Goal: Transaction & Acquisition: Purchase product/service

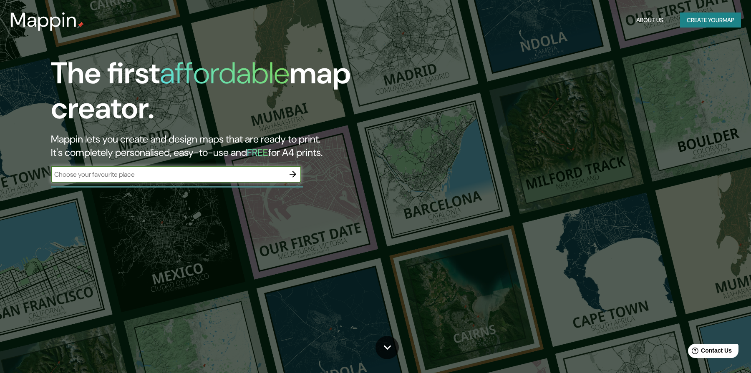
click at [238, 180] on div "​" at bounding box center [176, 174] width 250 height 17
type input "L"
paste input "Metal Gothic"
type input "M"
paste input "[PERSON_NAME], [PERSON_NAME] Walk"
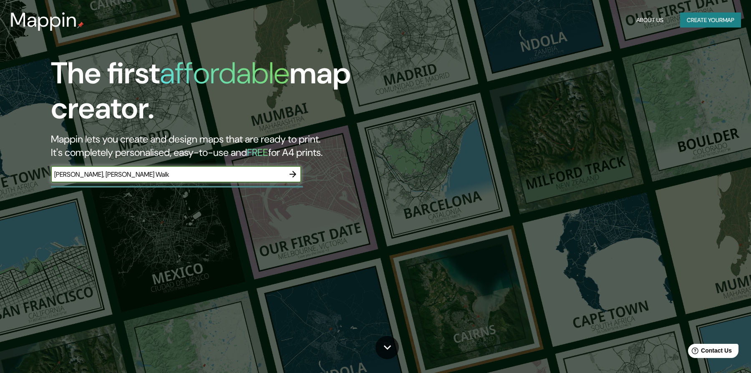
type input "[PERSON_NAME], [PERSON_NAME] Walk"
click at [294, 175] on icon "button" at bounding box center [293, 174] width 7 height 7
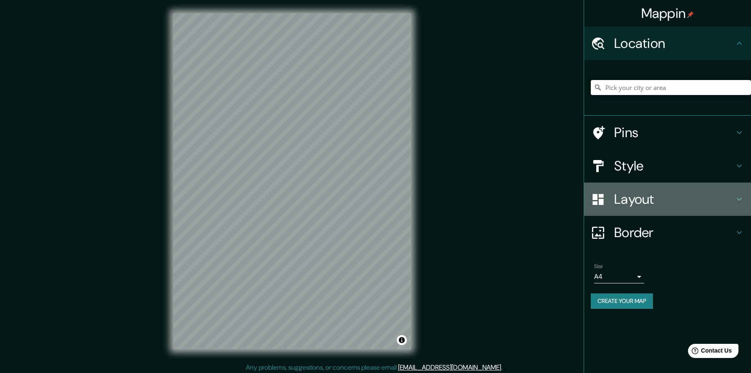
click at [742, 199] on icon at bounding box center [739, 199] width 10 height 10
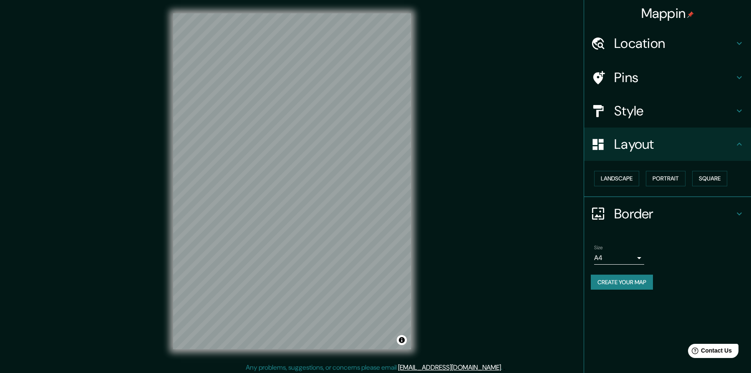
click at [740, 111] on icon at bounding box center [739, 111] width 5 height 3
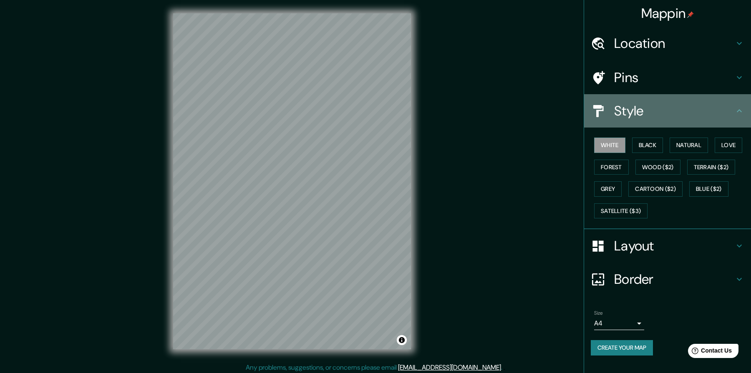
click at [739, 111] on icon at bounding box center [739, 111] width 10 height 10
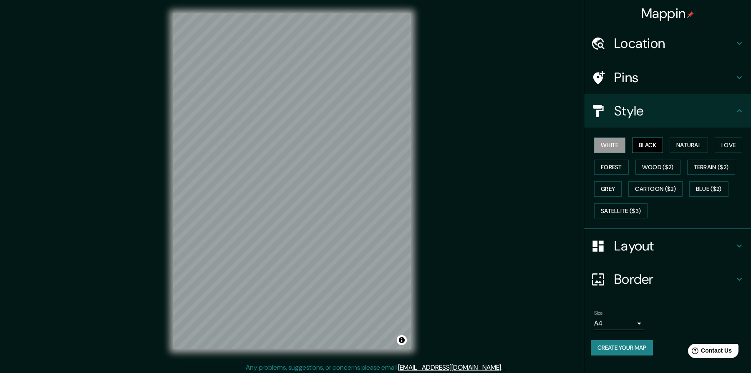
click at [661, 143] on button "Black" at bounding box center [647, 145] width 31 height 15
click at [614, 150] on button "White" at bounding box center [609, 145] width 31 height 15
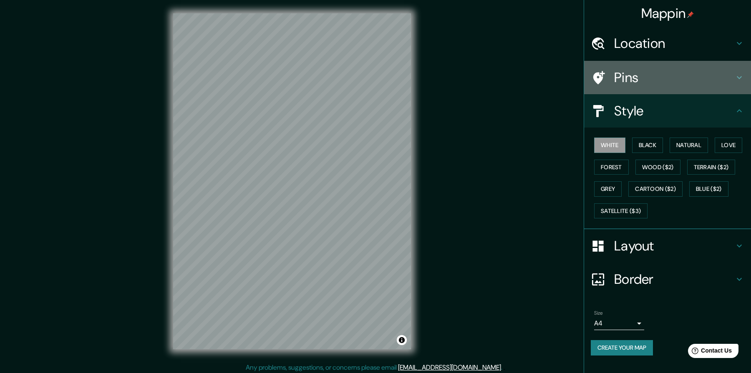
click at [742, 76] on icon at bounding box center [739, 78] width 10 height 10
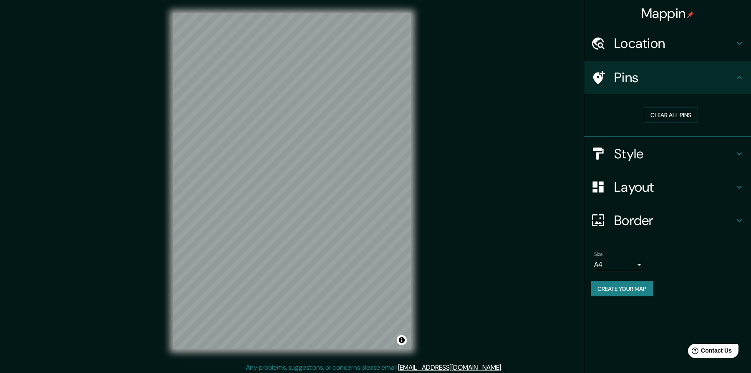
click at [742, 76] on icon at bounding box center [739, 78] width 10 height 10
click at [740, 39] on icon at bounding box center [739, 43] width 10 height 10
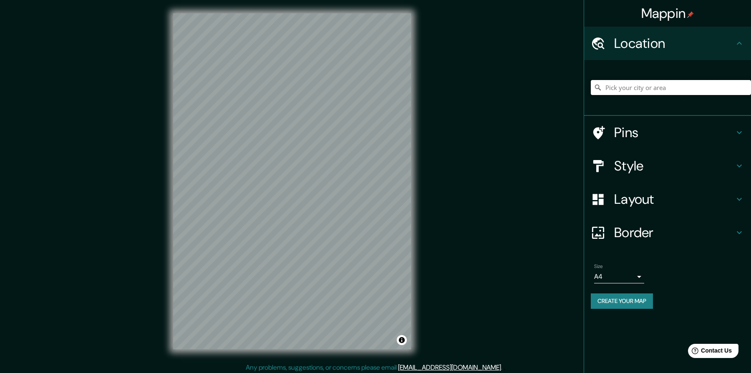
click at [661, 81] on input "Pick your city or area" at bounding box center [671, 87] width 160 height 15
click at [619, 86] on input "l" at bounding box center [671, 87] width 160 height 15
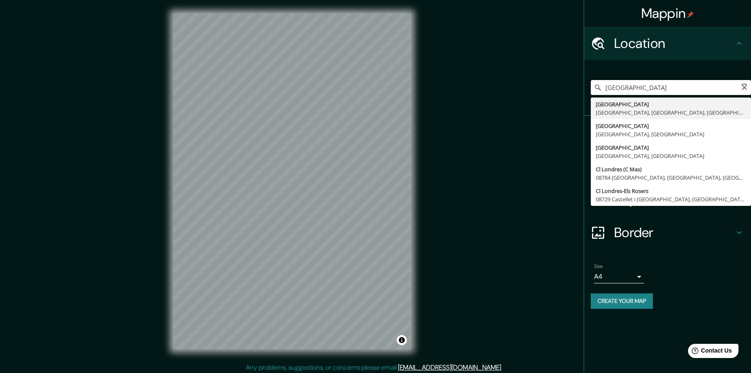
paste input "[PERSON_NAME], [PERSON_NAME] Walk"
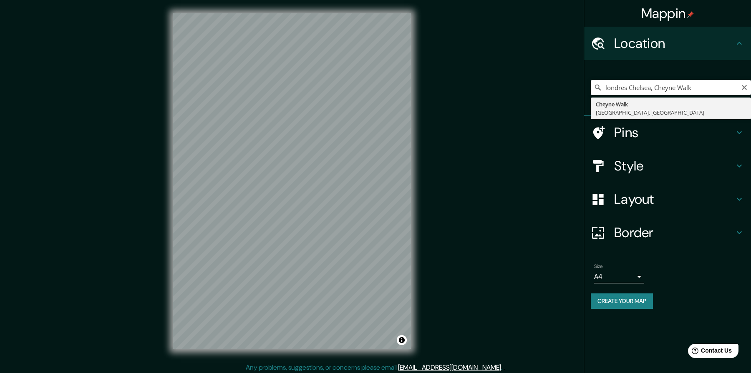
type input "[STREET_ADDRESS]"
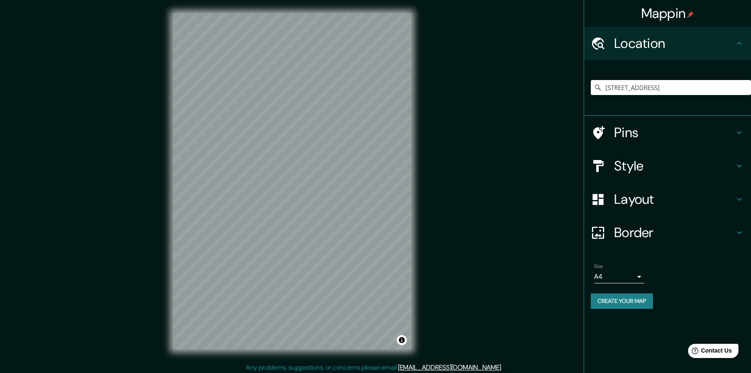
click at [709, 163] on h4 "Style" at bounding box center [674, 166] width 120 height 17
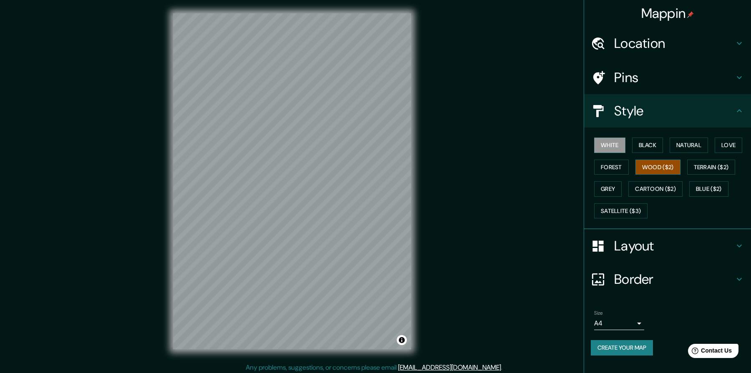
click at [656, 169] on button "Wood ($2)" at bounding box center [658, 167] width 45 height 15
click at [621, 168] on button "Forest" at bounding box center [611, 167] width 35 height 15
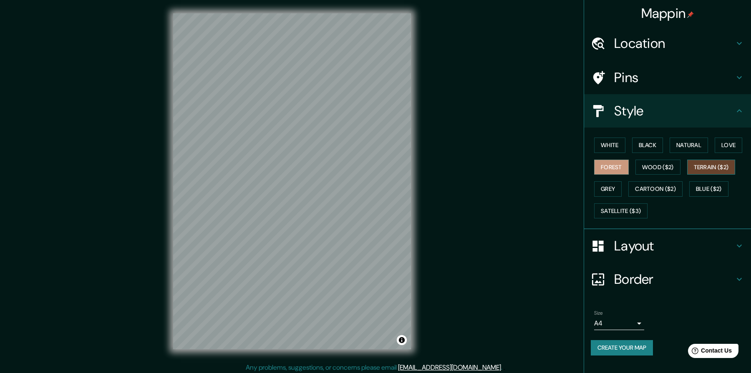
click at [720, 168] on button "Terrain ($2)" at bounding box center [711, 167] width 48 height 15
click at [731, 143] on button "Love" at bounding box center [729, 145] width 28 height 15
click at [709, 191] on button "Blue ($2)" at bounding box center [708, 189] width 39 height 15
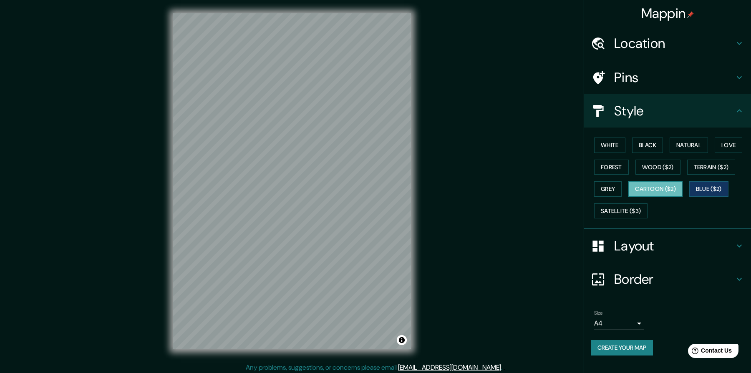
click at [651, 190] on button "Cartoon ($2)" at bounding box center [655, 189] width 54 height 15
click at [605, 189] on button "Grey" at bounding box center [608, 189] width 28 height 15
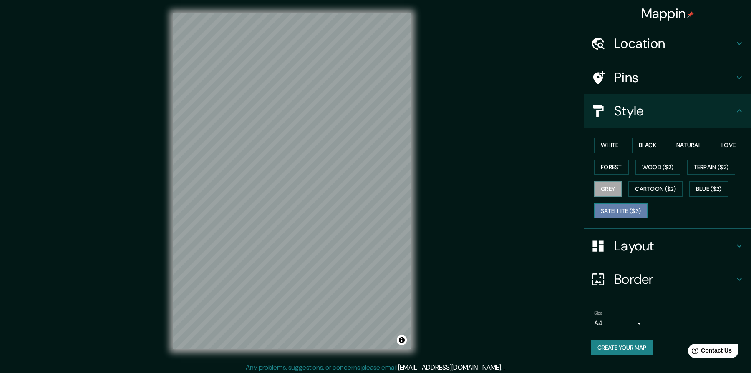
click at [637, 213] on button "Satellite ($3)" at bounding box center [620, 211] width 53 height 15
click at [658, 147] on button "Black" at bounding box center [647, 145] width 31 height 15
click at [608, 146] on button "White" at bounding box center [609, 145] width 31 height 15
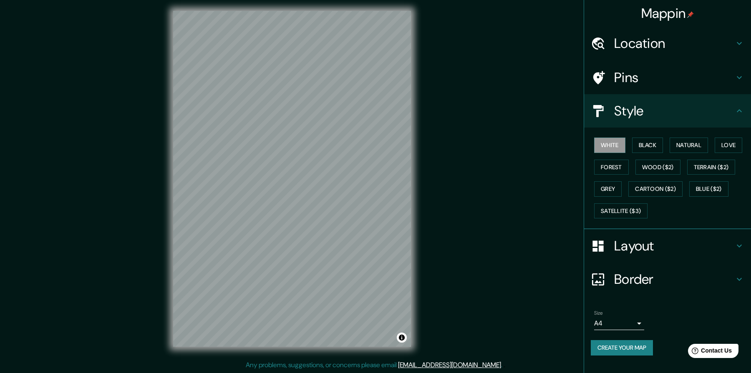
click at [639, 322] on body "Mappin Location [GEOGRAPHIC_DATA], [GEOGRAPHIC_DATA], [GEOGRAPHIC_DATA] Pins St…" at bounding box center [375, 183] width 751 height 373
click at [629, 342] on li "A3" at bounding box center [619, 340] width 50 height 15
click at [641, 323] on body "Mappin Location [GEOGRAPHIC_DATA], [GEOGRAPHIC_DATA], [GEOGRAPHIC_DATA] Pins St…" at bounding box center [375, 183] width 751 height 373
click at [629, 324] on li "A4" at bounding box center [619, 325] width 50 height 15
type input "single"
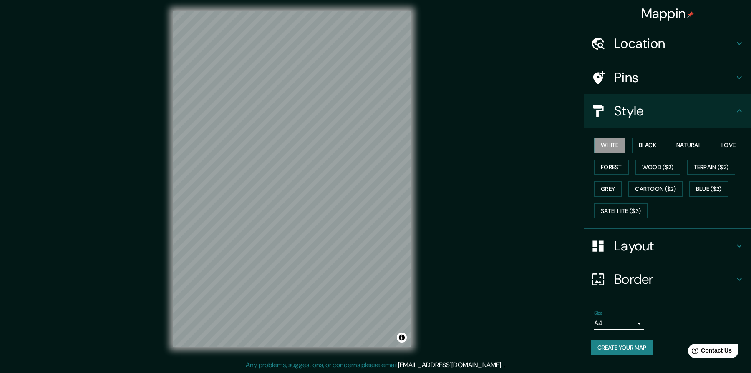
click at [737, 252] on div "Layout" at bounding box center [667, 246] width 167 height 33
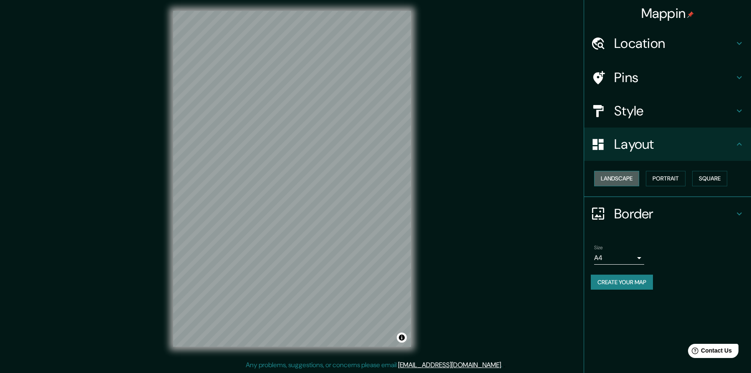
click at [638, 182] on button "Landscape" at bounding box center [616, 178] width 45 height 15
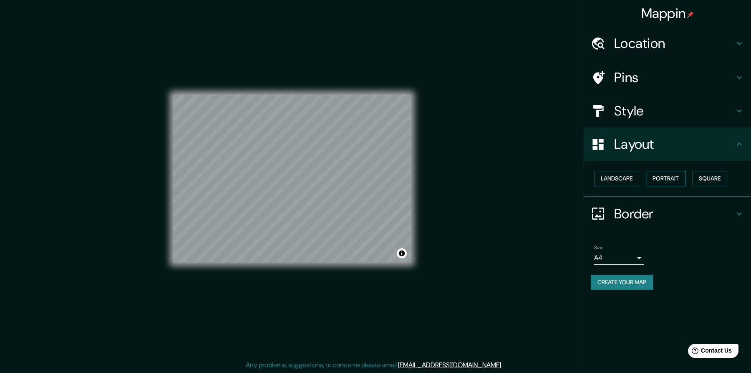
click at [661, 183] on button "Portrait" at bounding box center [666, 178] width 40 height 15
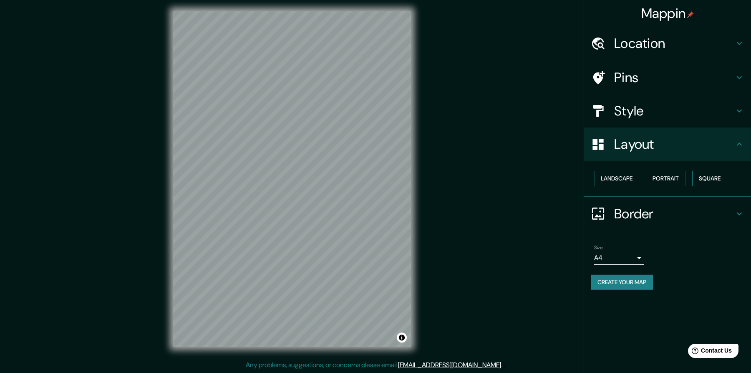
click at [702, 180] on button "Square" at bounding box center [709, 178] width 35 height 15
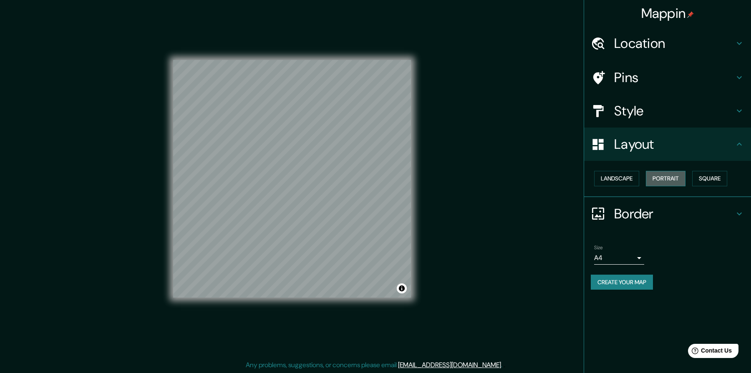
click at [673, 179] on button "Portrait" at bounding box center [666, 178] width 40 height 15
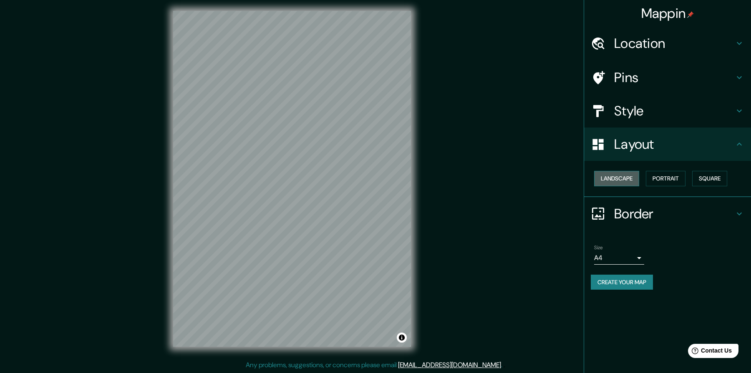
click at [625, 182] on button "Landscape" at bounding box center [616, 178] width 45 height 15
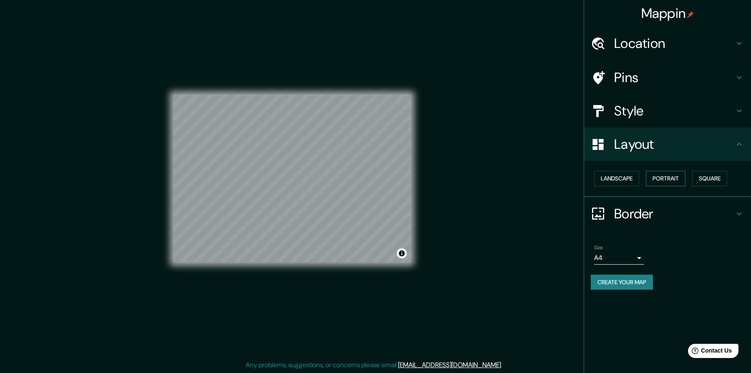
click at [674, 183] on button "Portrait" at bounding box center [666, 178] width 40 height 15
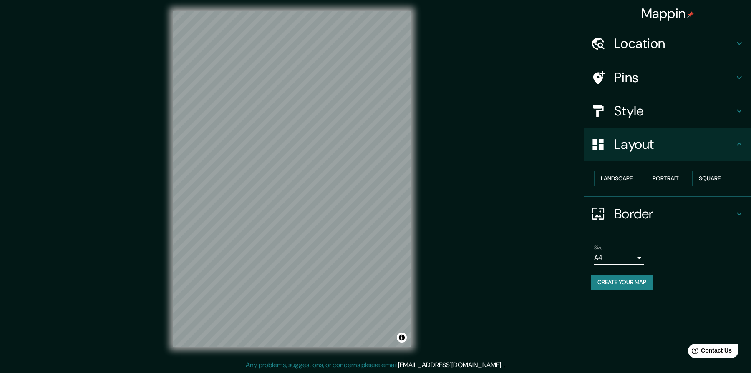
click at [642, 78] on h4 "Pins" at bounding box center [674, 77] width 120 height 17
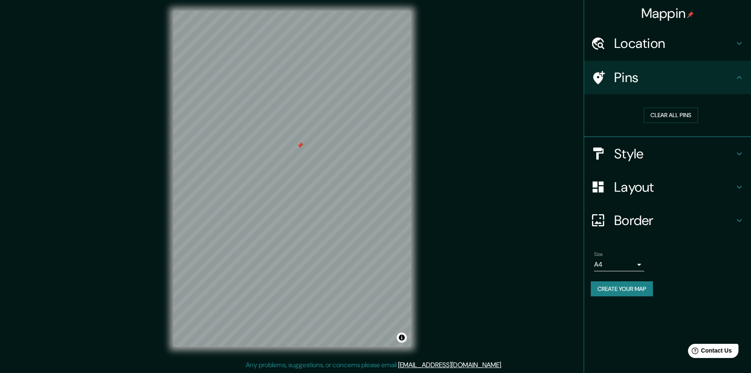
click at [648, 224] on h4 "Border" at bounding box center [674, 220] width 120 height 17
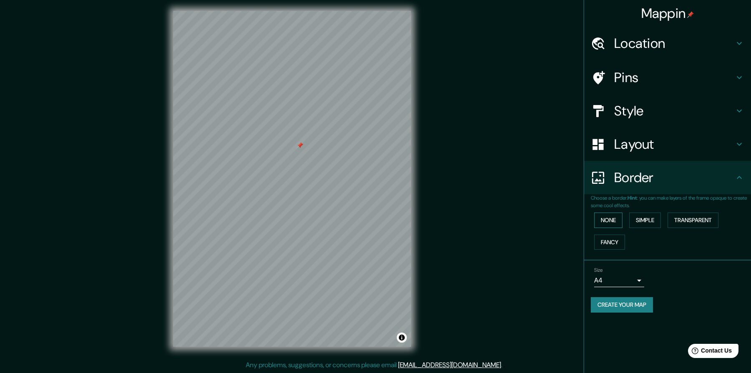
click at [612, 223] on button "None" at bounding box center [608, 220] width 28 height 15
click at [656, 222] on button "Simple" at bounding box center [645, 220] width 32 height 15
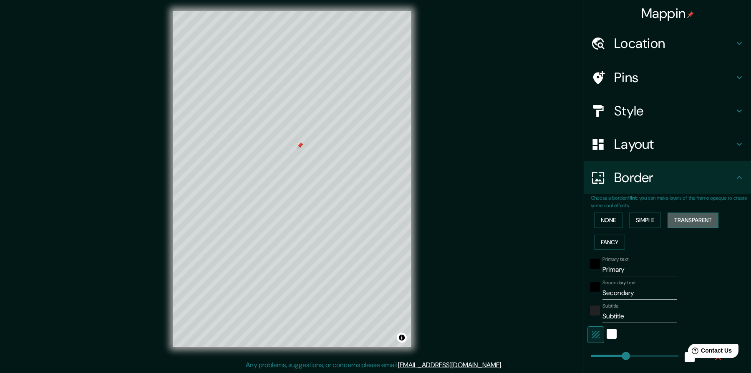
click at [686, 222] on button "Transparent" at bounding box center [693, 220] width 51 height 15
click at [612, 241] on button "Fancy" at bounding box center [609, 242] width 31 height 15
click at [653, 225] on button "Simple" at bounding box center [645, 220] width 32 height 15
click at [606, 223] on button "None" at bounding box center [608, 220] width 28 height 15
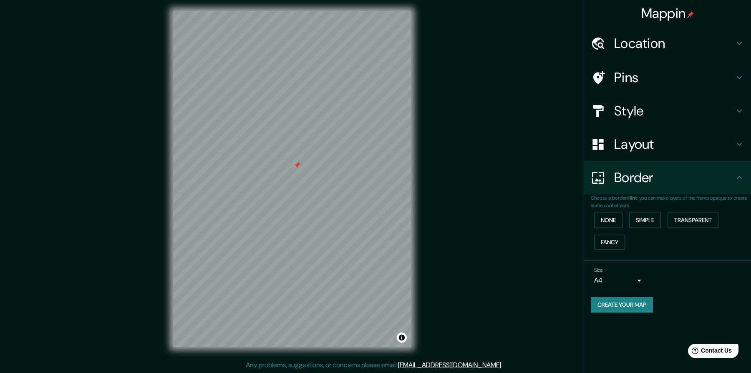
click at [298, 166] on div at bounding box center [297, 165] width 7 height 7
click at [631, 307] on button "Create your map" at bounding box center [622, 305] width 62 height 15
click at [636, 305] on button "Create your map" at bounding box center [622, 305] width 62 height 15
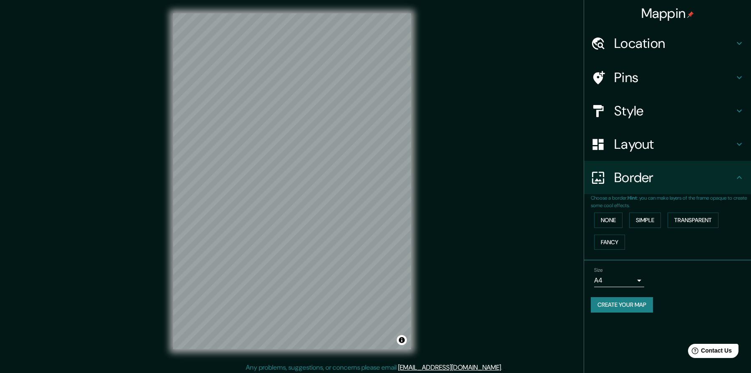
click at [668, 15] on h4 "Mappin" at bounding box center [667, 13] width 53 height 17
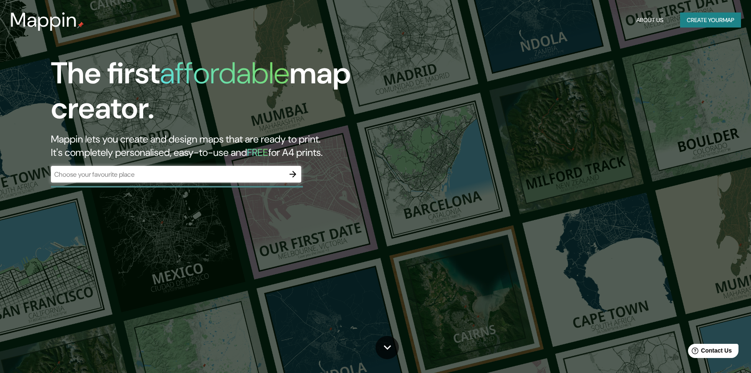
scroll to position [2, 0]
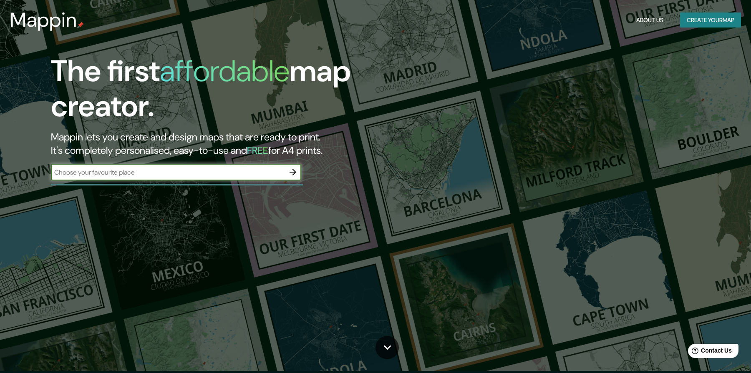
click at [173, 173] on input "text" at bounding box center [168, 173] width 234 height 10
paste input "[PERSON_NAME], [PERSON_NAME] Walk"
type input "[PERSON_NAME], [PERSON_NAME] Walk loNDRES"
click at [294, 174] on icon "button" at bounding box center [293, 172] width 10 height 10
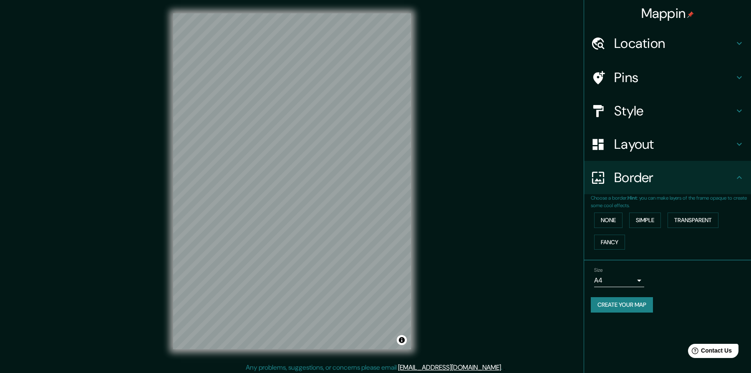
scroll to position [3, 0]
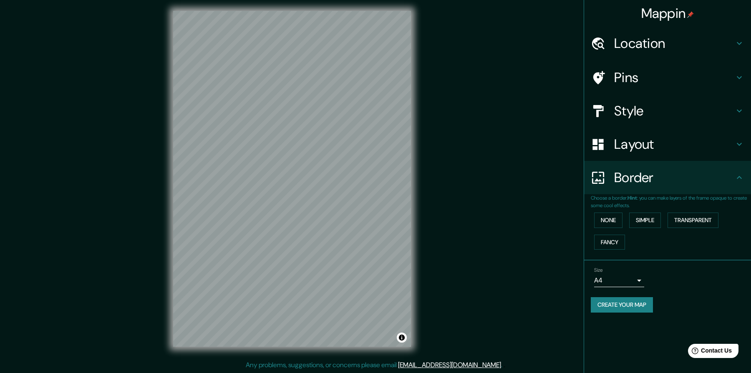
click at [629, 49] on h4 "Location" at bounding box center [674, 43] width 120 height 17
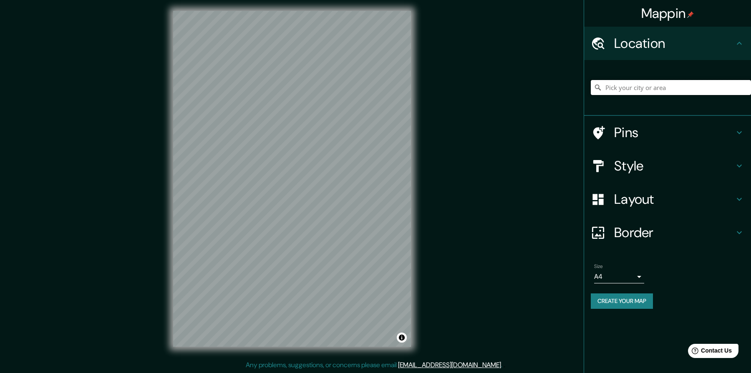
drag, startPoint x: 637, startPoint y: 86, endPoint x: 643, endPoint y: 84, distance: 5.6
click at [637, 86] on input "Pick your city or area" at bounding box center [671, 87] width 160 height 15
paste input "[PERSON_NAME], [PERSON_NAME] Walk"
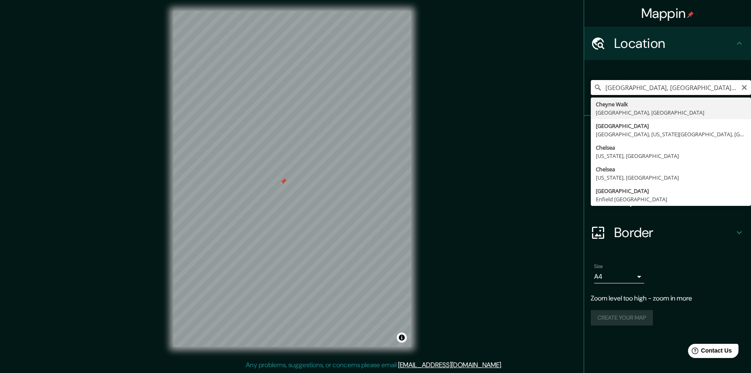
click at [643, 85] on input "[GEOGRAPHIC_DATA], [GEOGRAPHIC_DATA], [GEOGRAPHIC_DATA], [GEOGRAPHIC_DATA]" at bounding box center [671, 87] width 160 height 15
drag, startPoint x: 605, startPoint y: 87, endPoint x: 751, endPoint y: 108, distance: 147.1
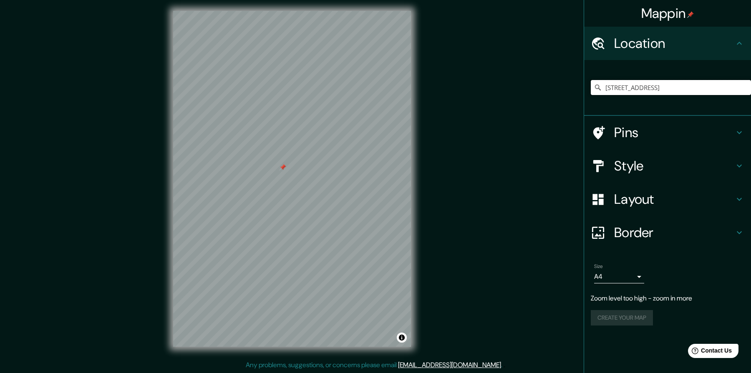
paste input "[PERSON_NAME], [PERSON_NAME] Walk"
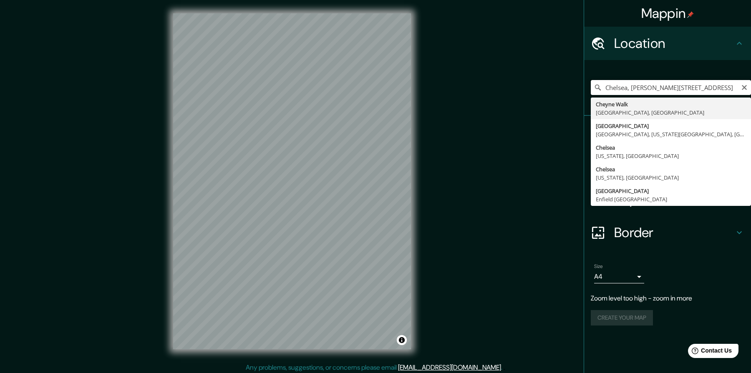
drag, startPoint x: 661, startPoint y: 93, endPoint x: 751, endPoint y: 114, distance: 92.3
type input "[STREET_ADDRESS]"
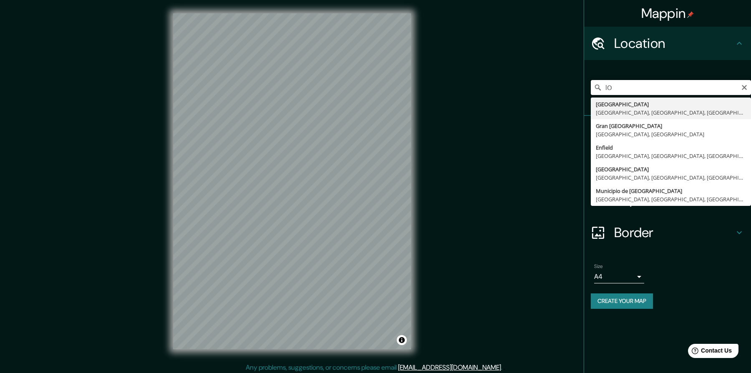
type input "l"
paste input "[PERSON_NAME], [PERSON_NAME] Walk"
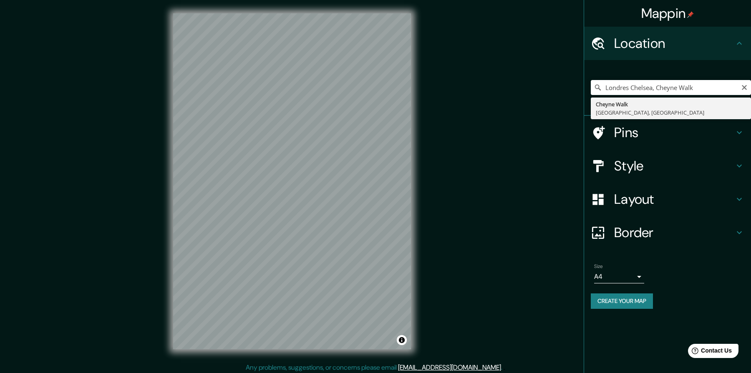
type input "[STREET_ADDRESS]"
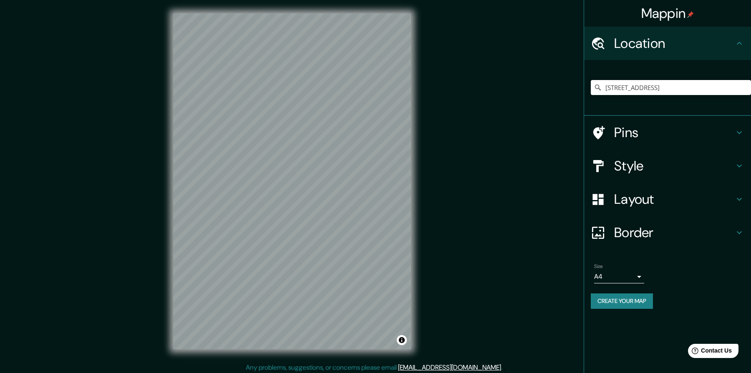
click at [634, 134] on h4 "Pins" at bounding box center [674, 132] width 120 height 17
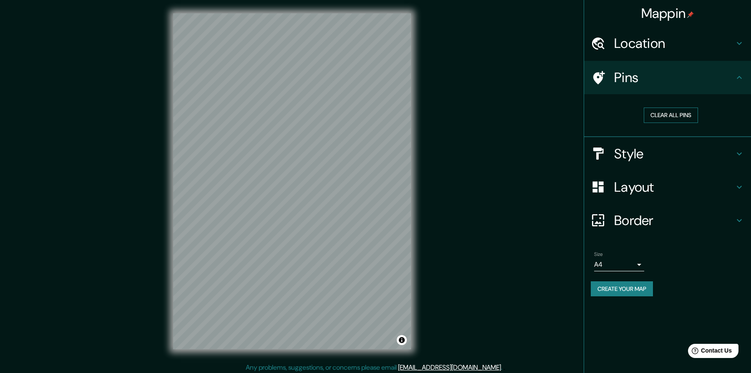
click at [664, 115] on button "Clear all pins" at bounding box center [671, 115] width 54 height 15
click at [622, 290] on button "Create your map" at bounding box center [622, 289] width 62 height 15
click at [739, 155] on icon at bounding box center [739, 154] width 10 height 10
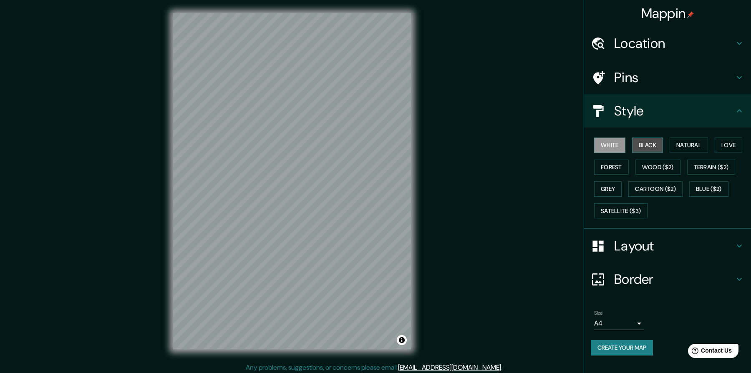
click at [651, 149] on button "Black" at bounding box center [647, 145] width 31 height 15
